Goal: Navigation & Orientation: Go to known website

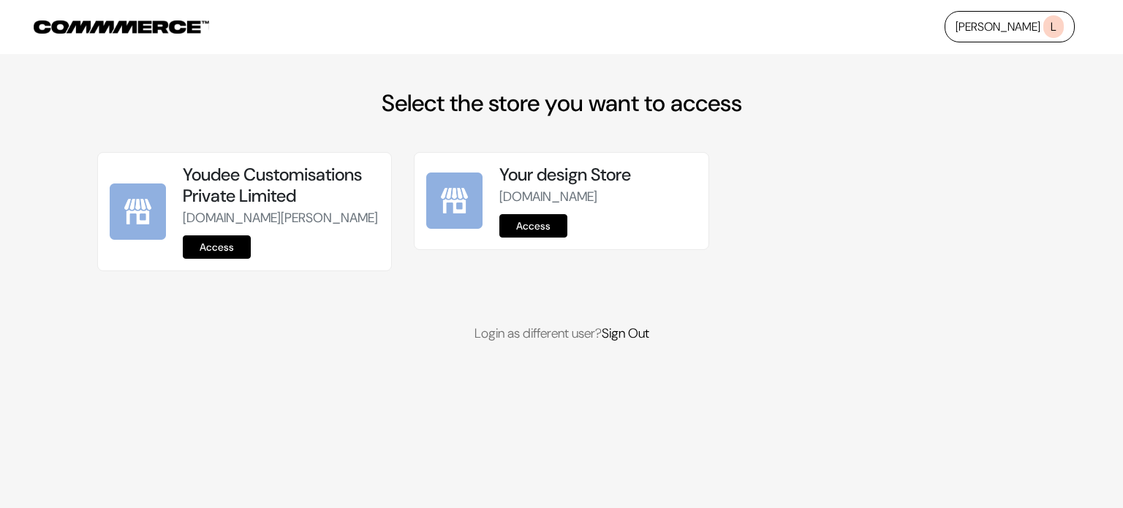
click at [1040, 31] on link "[PERSON_NAME]" at bounding box center [1010, 26] width 130 height 31
click at [1035, 31] on link "[PERSON_NAME]" at bounding box center [1010, 26] width 130 height 31
click at [206, 259] on link "Access" at bounding box center [217, 246] width 68 height 23
